Goal: Task Accomplishment & Management: Manage account settings

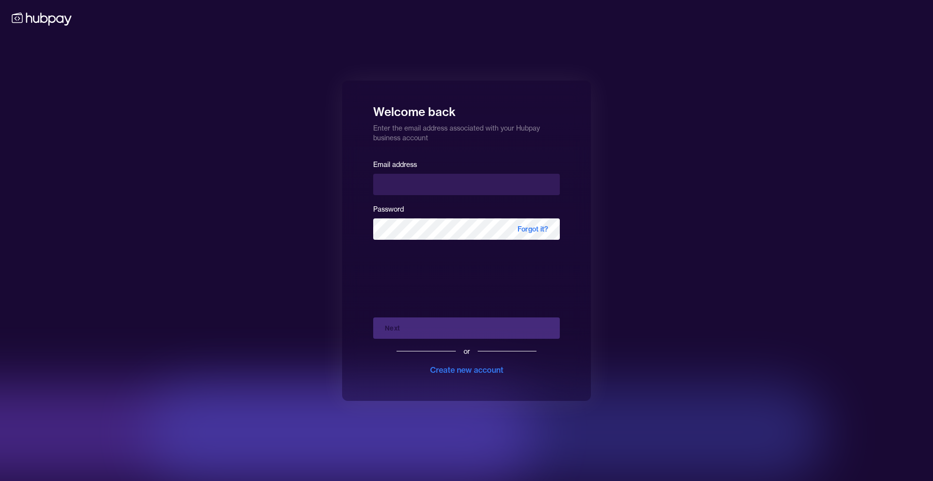
type input "**********"
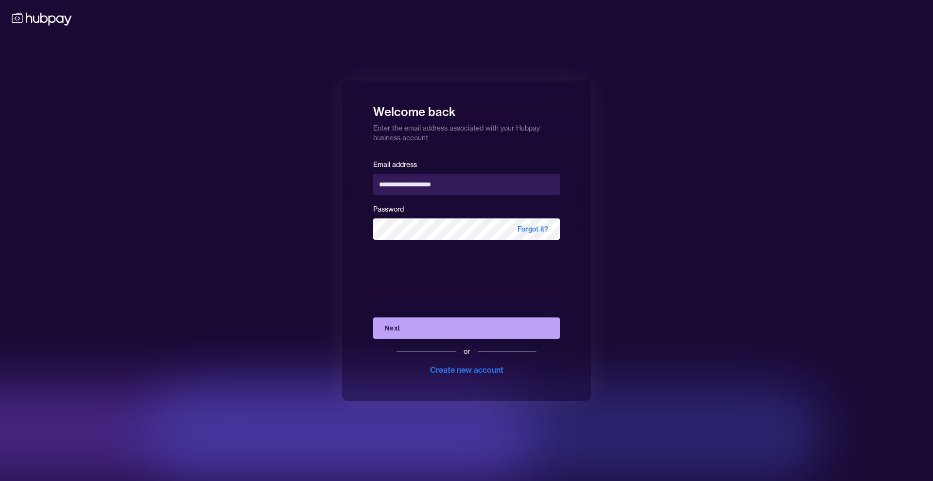
drag, startPoint x: 442, startPoint y: 332, endPoint x: 601, endPoint y: 333, distance: 158.8
click at [442, 332] on button "Next" at bounding box center [466, 328] width 187 height 21
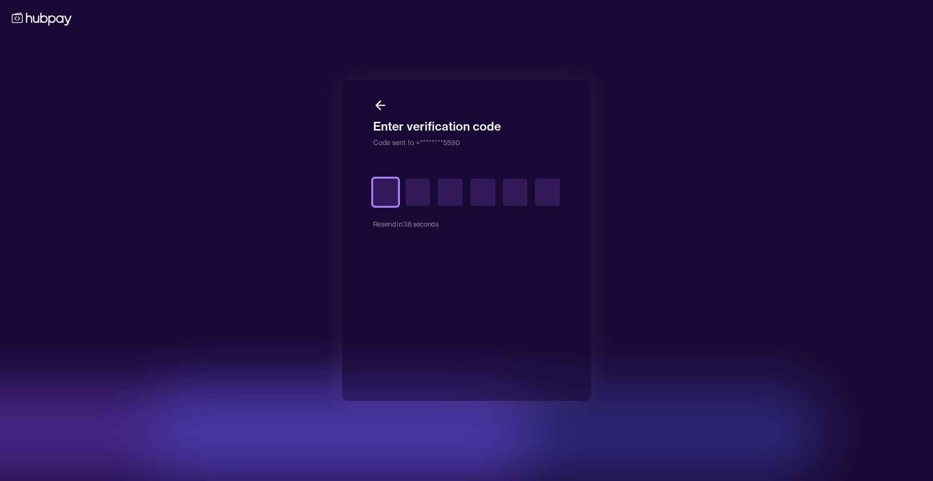
type input "*"
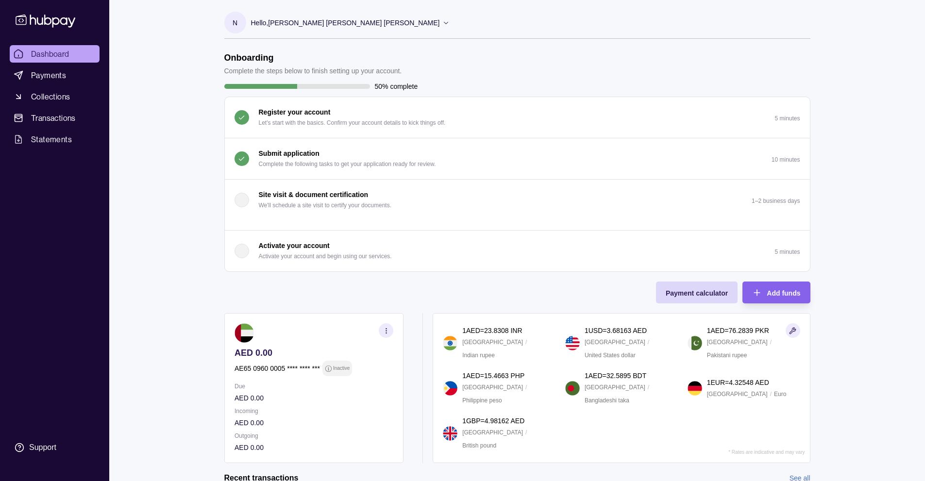
click at [295, 30] on div "Hello, [PERSON_NAME] [PERSON_NAME] [PERSON_NAME]" at bounding box center [350, 23] width 199 height 20
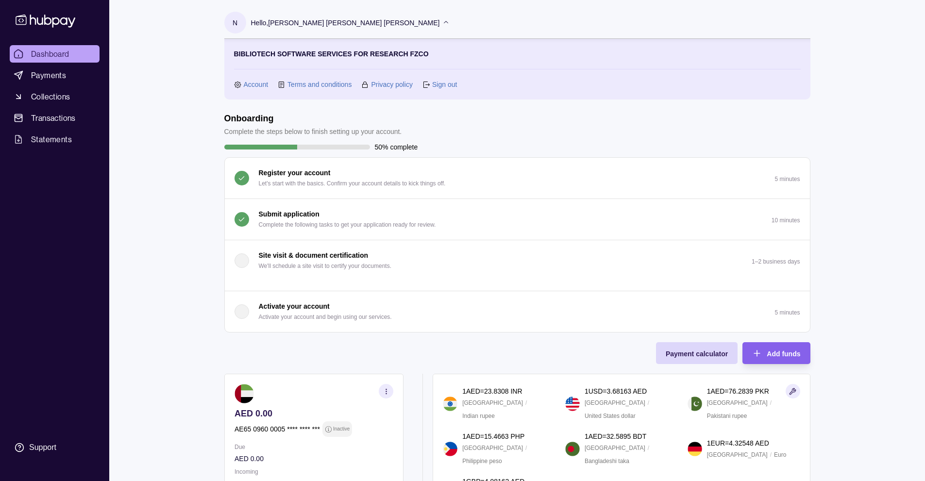
click at [256, 84] on link "Account" at bounding box center [256, 84] width 25 height 11
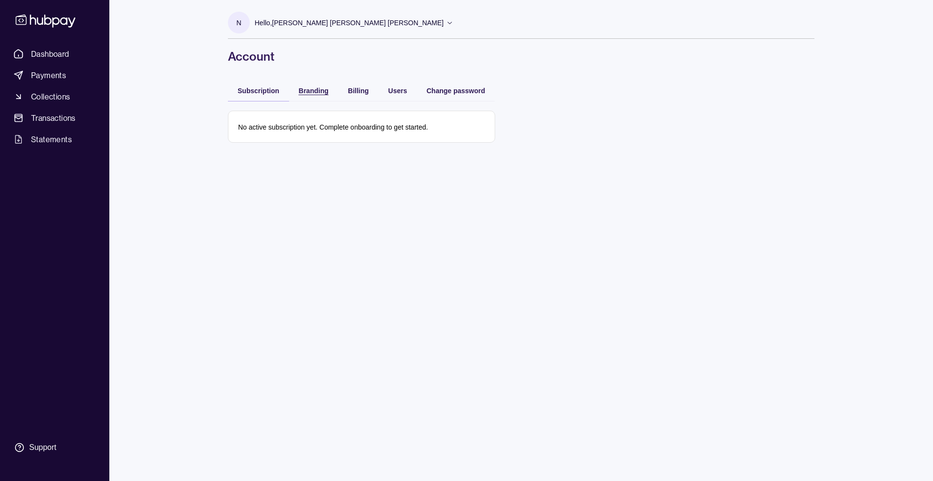
click at [308, 89] on span "Branding" at bounding box center [314, 91] width 30 height 8
click at [355, 91] on span "Billing" at bounding box center [358, 91] width 21 height 8
click at [394, 91] on span "Users" at bounding box center [397, 91] width 19 height 8
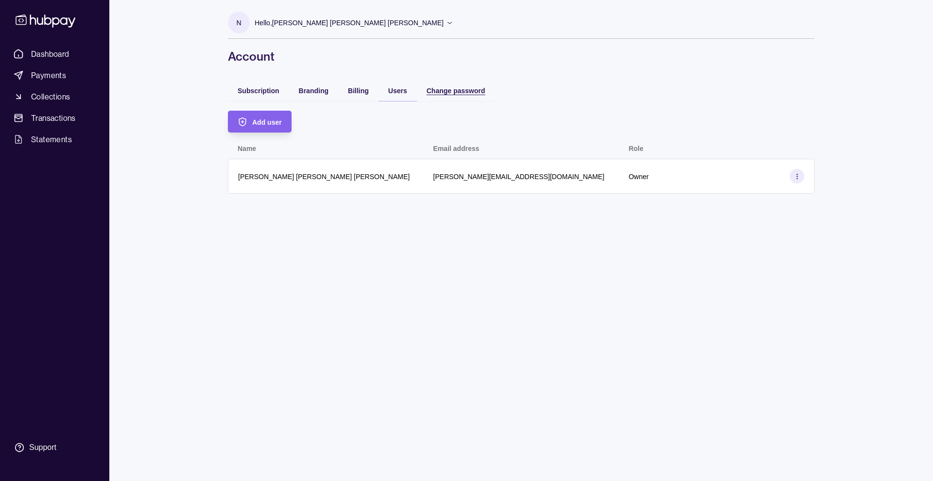
click at [447, 90] on span "Change password" at bounding box center [455, 91] width 59 height 8
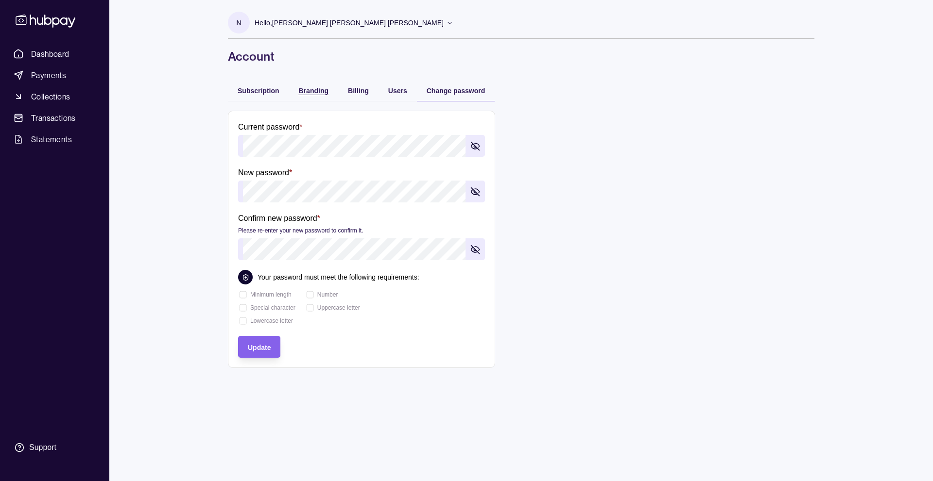
click at [314, 93] on span "Branding" at bounding box center [314, 91] width 30 height 8
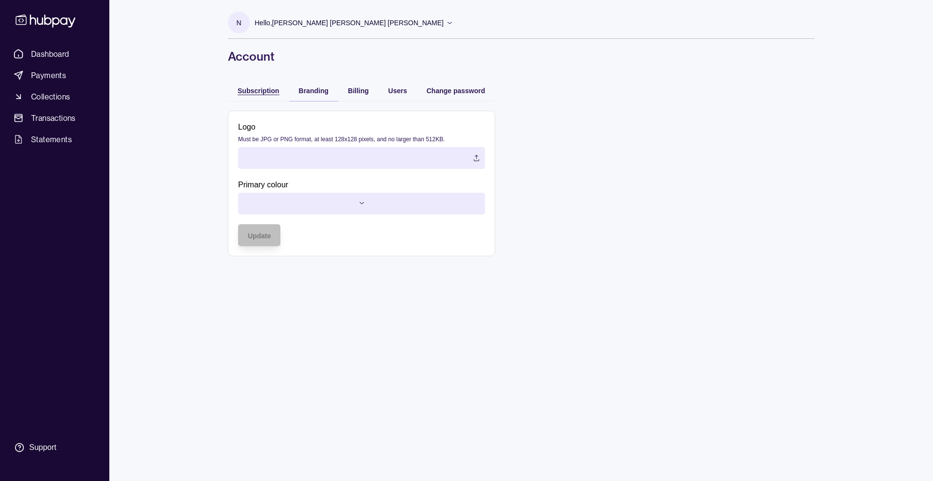
click at [265, 93] on span "Subscription" at bounding box center [259, 91] width 42 height 8
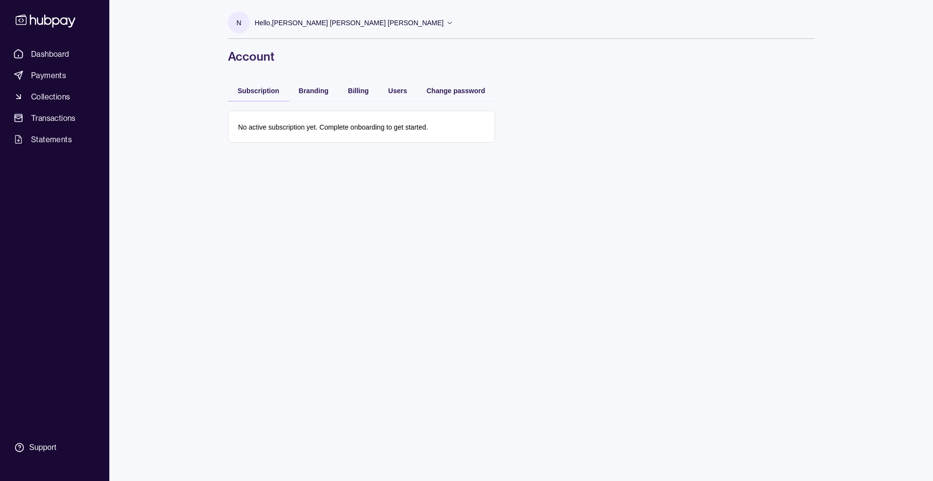
click at [352, 25] on p "Hello, [PERSON_NAME] [PERSON_NAME] [PERSON_NAME]" at bounding box center [349, 22] width 189 height 11
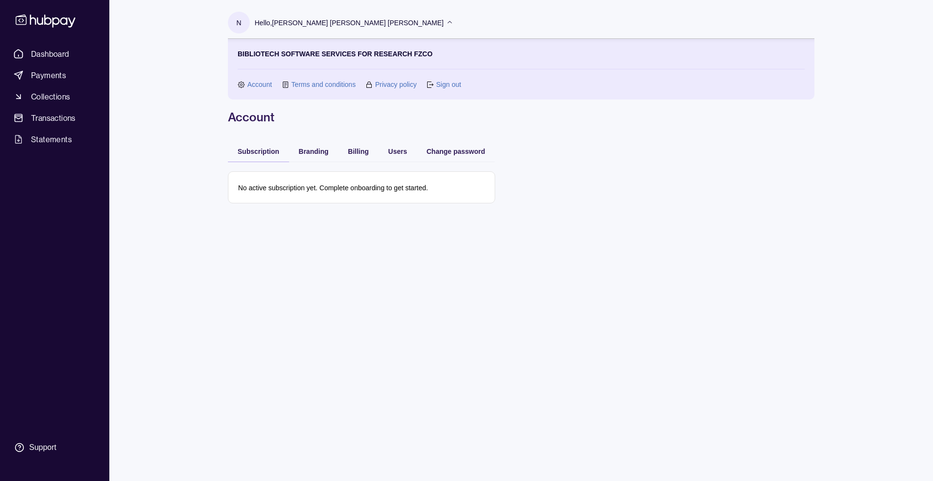
click at [327, 187] on p "No active subscription yet. Complete onboarding to get started." at bounding box center [333, 188] width 190 height 8
click at [38, 52] on span "Dashboard" at bounding box center [50, 54] width 38 height 12
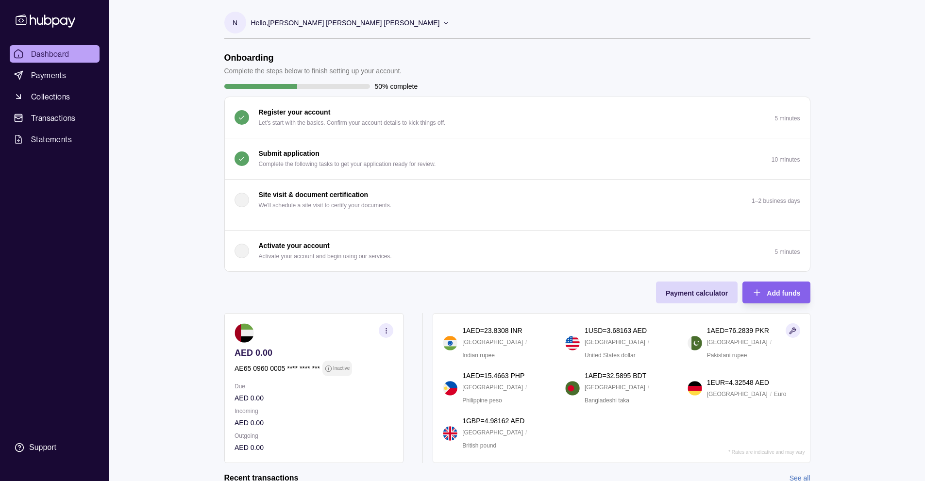
click at [309, 24] on p "Hello, [PERSON_NAME] [PERSON_NAME] [PERSON_NAME]" at bounding box center [345, 22] width 189 height 11
